Goal: Task Accomplishment & Management: Use online tool/utility

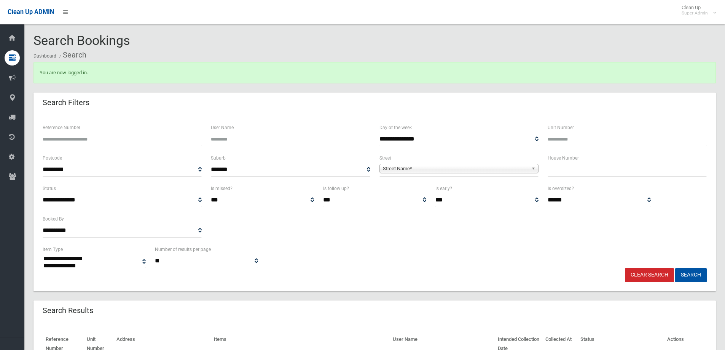
select select
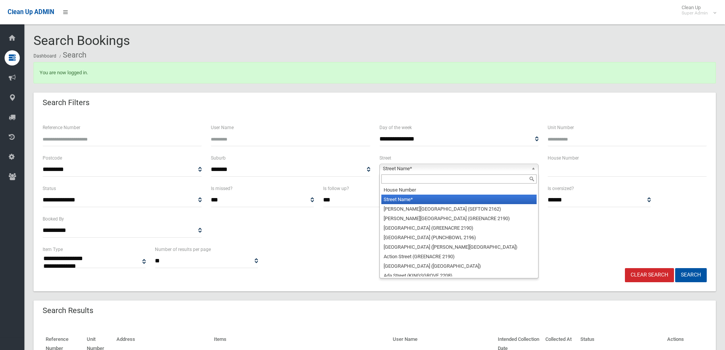
click at [395, 171] on span "Street Name*" at bounding box center [455, 168] width 145 height 9
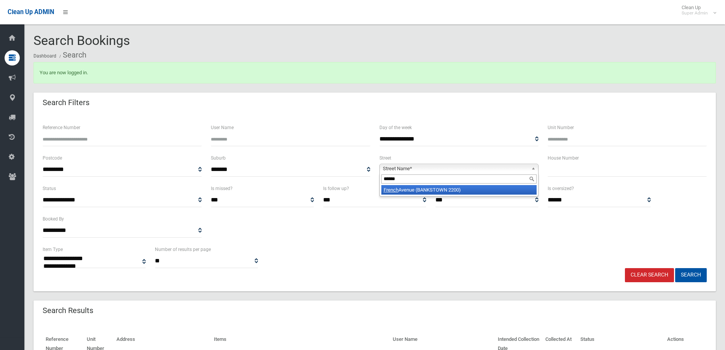
type input "******"
click at [404, 190] on li "[GEOGRAPHIC_DATA] (BANKSTOWN 2200)" at bounding box center [459, 190] width 155 height 10
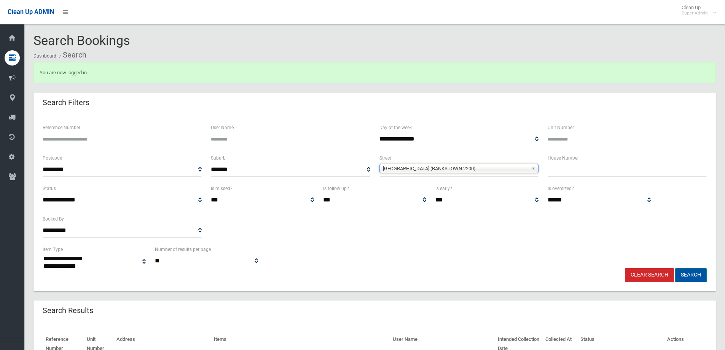
click at [688, 275] on button "Search" at bounding box center [691, 275] width 32 height 14
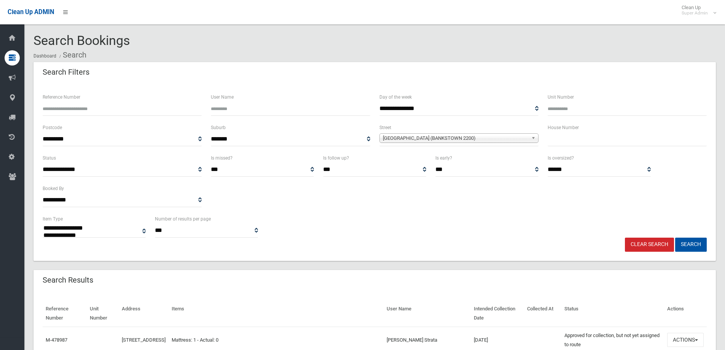
select select
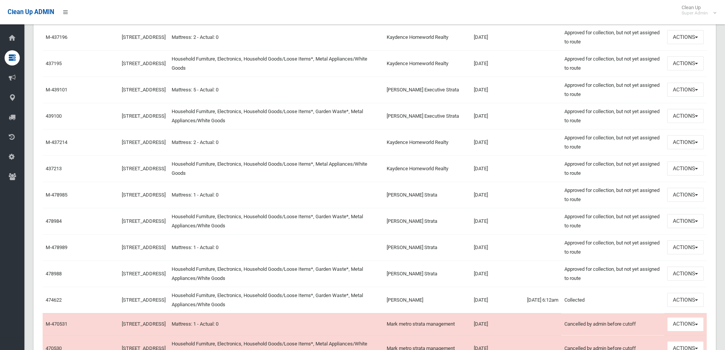
scroll to position [419, 0]
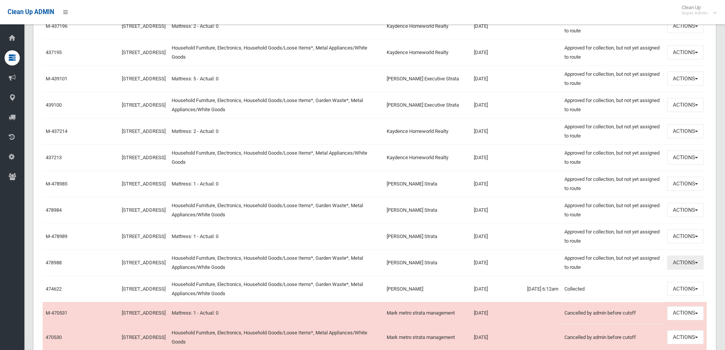
click at [700, 263] on button "Actions" at bounding box center [685, 262] width 37 height 14
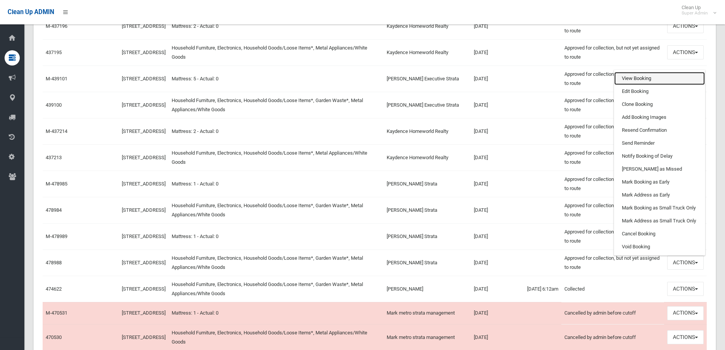
click at [635, 81] on link "View Booking" at bounding box center [660, 78] width 91 height 13
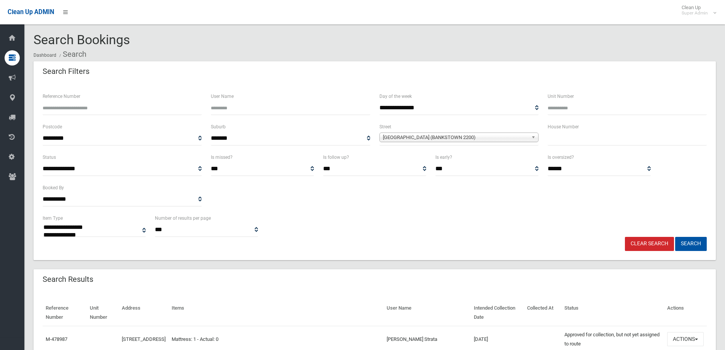
scroll to position [0, 0]
